Goal: Information Seeking & Learning: Check status

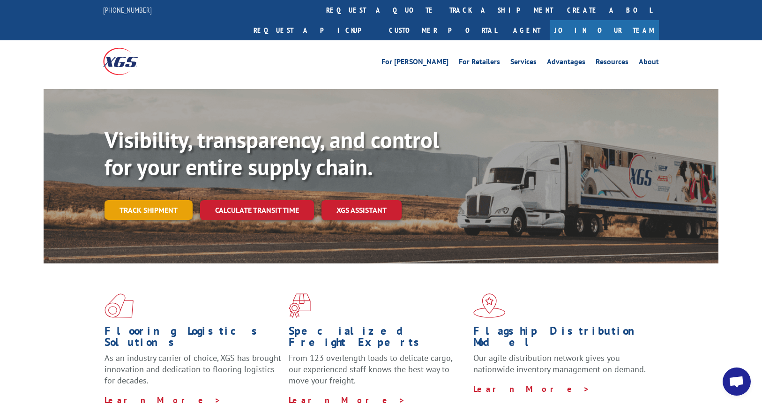
click at [167, 200] on link "Track shipment" at bounding box center [149, 210] width 88 height 20
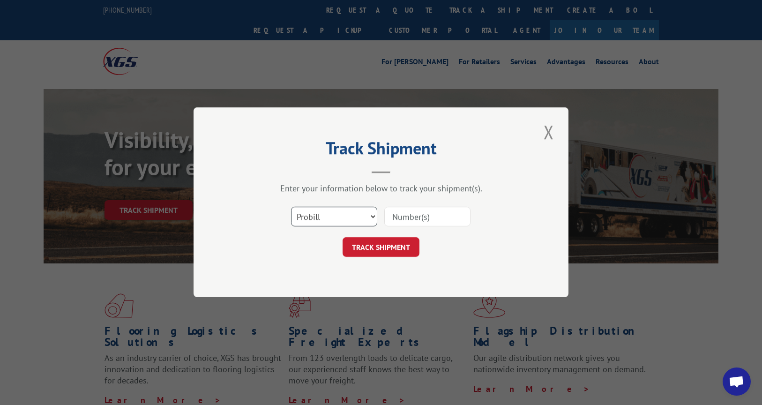
click at [371, 218] on select "Select category... Probill BOL PO" at bounding box center [334, 217] width 86 height 20
click at [291, 207] on select "Select category... Probill BOL PO" at bounding box center [334, 217] width 86 height 20
click at [356, 225] on select "Select category... Probill BOL PO" at bounding box center [334, 217] width 86 height 20
select select "bol"
click at [291, 207] on select "Select category... Probill BOL PO" at bounding box center [334, 217] width 86 height 20
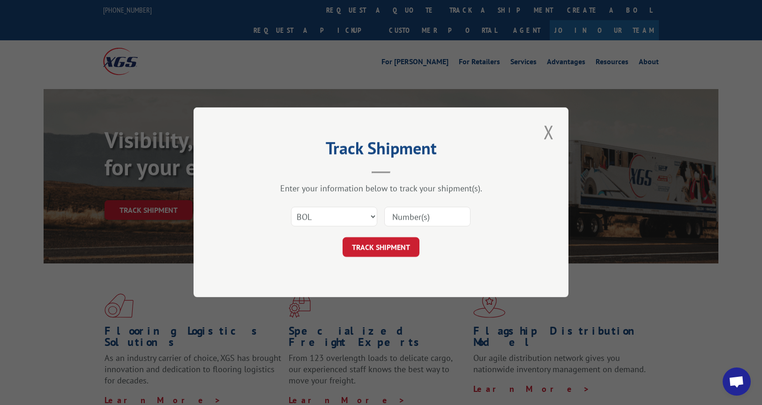
paste input "76097"
type input "76097"
click at [397, 246] on button "TRACK SHIPMENT" at bounding box center [381, 248] width 77 height 20
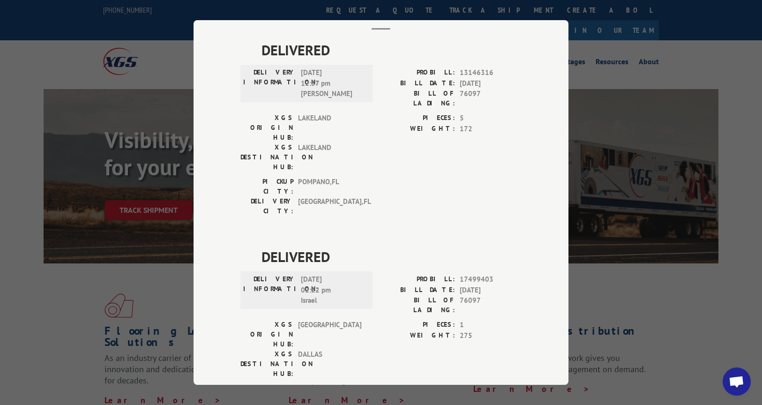
scroll to position [58, 0]
